Goal: Complete application form: Complete application form

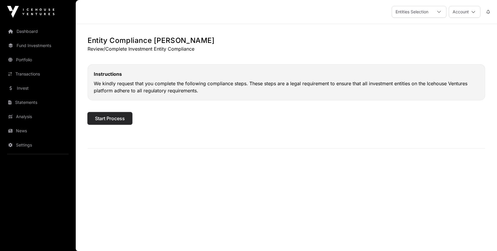
click at [105, 117] on span "Start Process" at bounding box center [110, 118] width 30 height 7
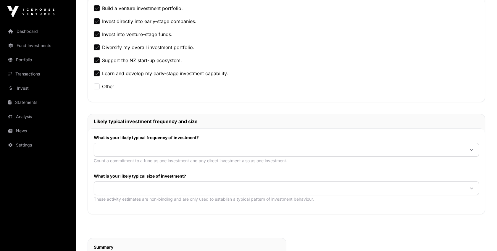
scroll to position [162, 0]
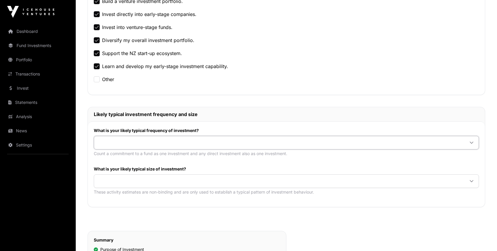
click at [120, 143] on span at bounding box center [279, 142] width 371 height 11
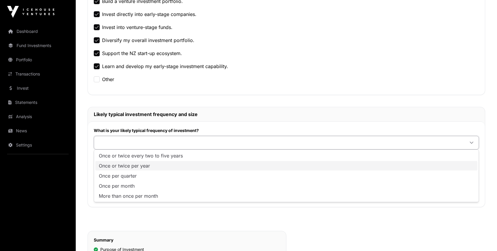
click at [114, 163] on span "Once or twice per year" at bounding box center [124, 165] width 51 height 5
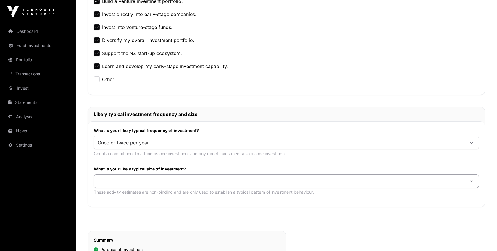
click at [115, 179] on span at bounding box center [279, 181] width 371 height 11
click at [113, 192] on span "$5,000 or more per investment" at bounding box center [134, 194] width 70 height 5
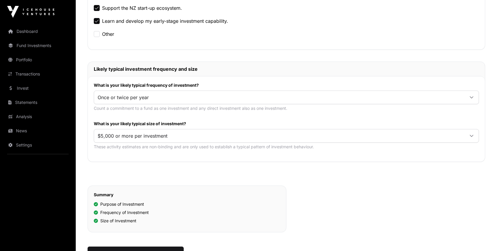
scroll to position [264, 0]
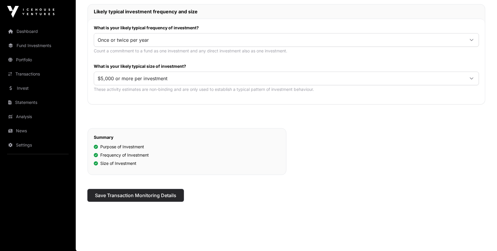
click at [129, 195] on span "Save Transaction Monitoring Details" at bounding box center [135, 195] width 81 height 7
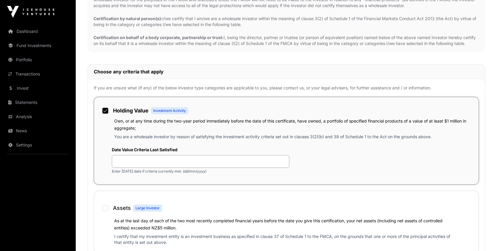
scroll to position [148, 0]
click at [137, 163] on input "text" at bounding box center [201, 160] width 178 height 13
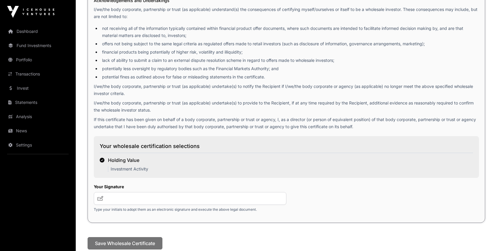
scroll to position [731, 0]
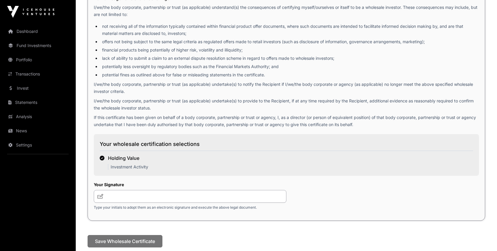
type input "**********"
click at [121, 195] on input "text" at bounding box center [190, 196] width 193 height 13
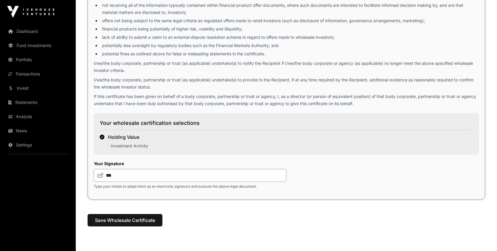
scroll to position [751, 0]
type input "***"
click at [129, 221] on span "Save Wholesale Certificate" at bounding box center [125, 221] width 60 height 7
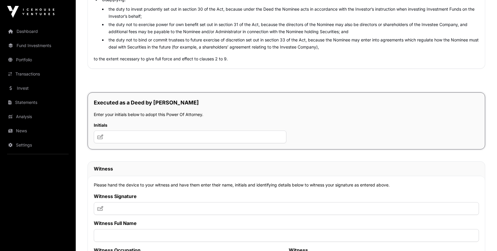
scroll to position [3093, 0]
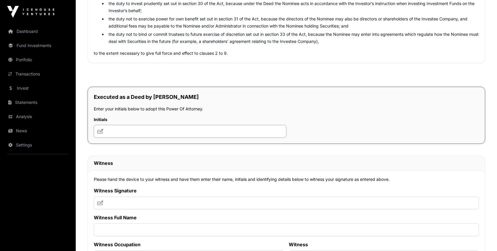
click at [122, 138] on input "text" at bounding box center [190, 131] width 193 height 13
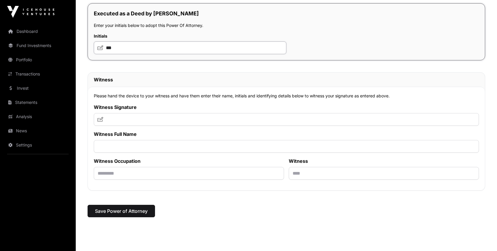
scroll to position [3182, 0]
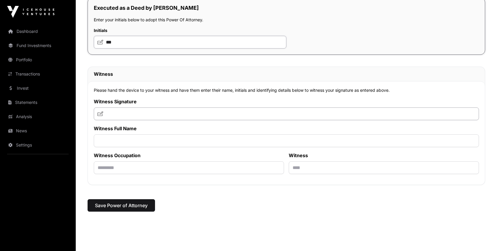
type input "***"
click at [134, 120] on input "text" at bounding box center [287, 113] width 386 height 13
type input "*"
type input "***"
click at [111, 147] on input "text" at bounding box center [287, 140] width 386 height 13
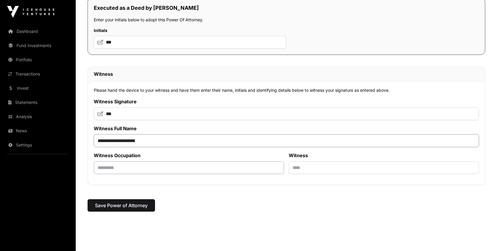
type input "**********"
click at [107, 174] on input "text" at bounding box center [189, 167] width 190 height 13
type input "**********"
click at [301, 174] on input "text" at bounding box center [384, 167] width 190 height 13
type input "**********"
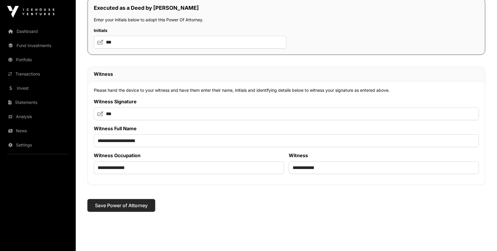
click at [131, 209] on span "Save Power of Attorney" at bounding box center [121, 205] width 53 height 7
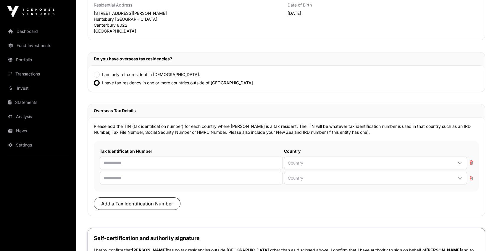
scroll to position [111, 0]
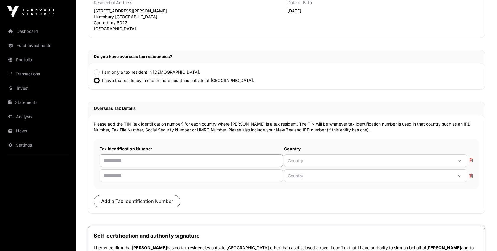
click at [253, 160] on input "text" at bounding box center [191, 160] width 183 height 13
type input "**********"
click at [297, 162] on span "Country" at bounding box center [369, 161] width 168 height 10
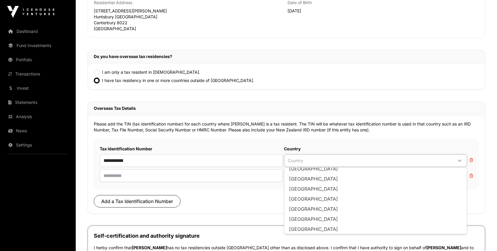
scroll to position [1263, 0]
click at [297, 232] on li "[GEOGRAPHIC_DATA]" at bounding box center [376, 228] width 180 height 9
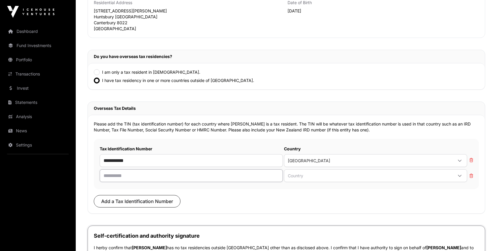
click at [192, 174] on input "text" at bounding box center [191, 175] width 183 height 13
type input "**********"
click at [356, 174] on span "Country" at bounding box center [369, 176] width 168 height 10
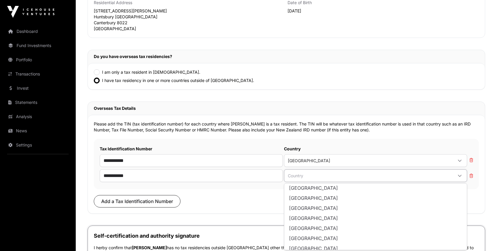
scroll to position [1921, 0]
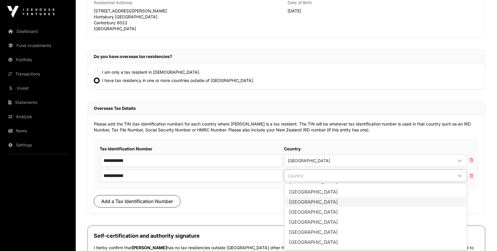
click at [322, 203] on span "[GEOGRAPHIC_DATA]" at bounding box center [313, 202] width 49 height 5
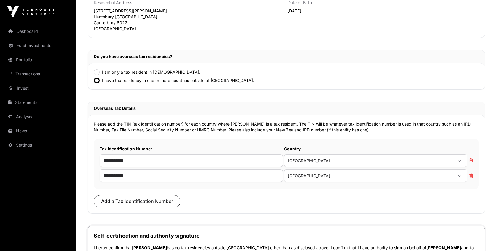
click at [256, 200] on p "Add a Tax Identification Number" at bounding box center [287, 201] width 386 height 12
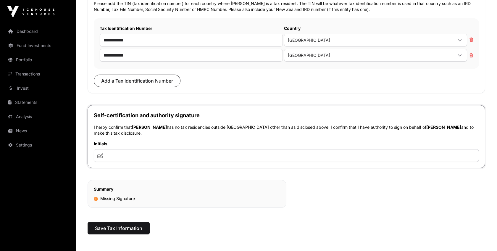
scroll to position [232, 0]
click at [206, 157] on input "text" at bounding box center [287, 155] width 386 height 13
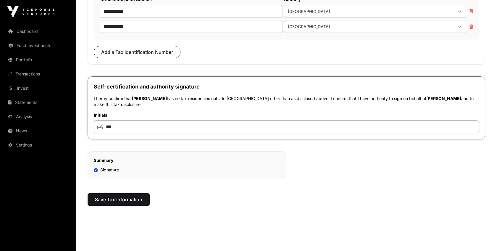
scroll to position [263, 0]
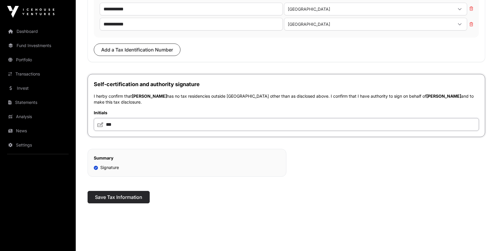
type input "***"
click at [129, 198] on span "Save Tax Information" at bounding box center [118, 197] width 47 height 7
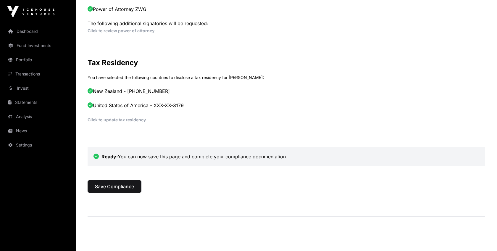
scroll to position [302, 0]
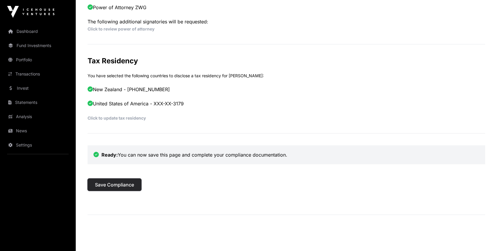
click at [112, 182] on span "Save Compliance" at bounding box center [114, 184] width 39 height 7
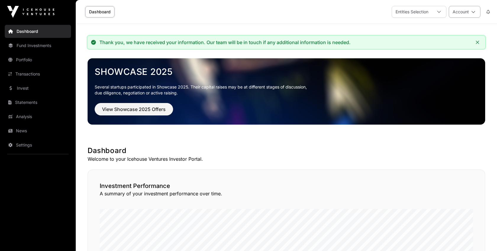
click at [475, 11] on icon at bounding box center [474, 12] width 4 height 4
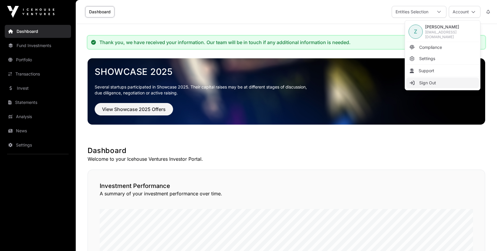
click at [426, 82] on span "Sign Out" at bounding box center [428, 83] width 17 height 6
